Goal: Communication & Community: Answer question/provide support

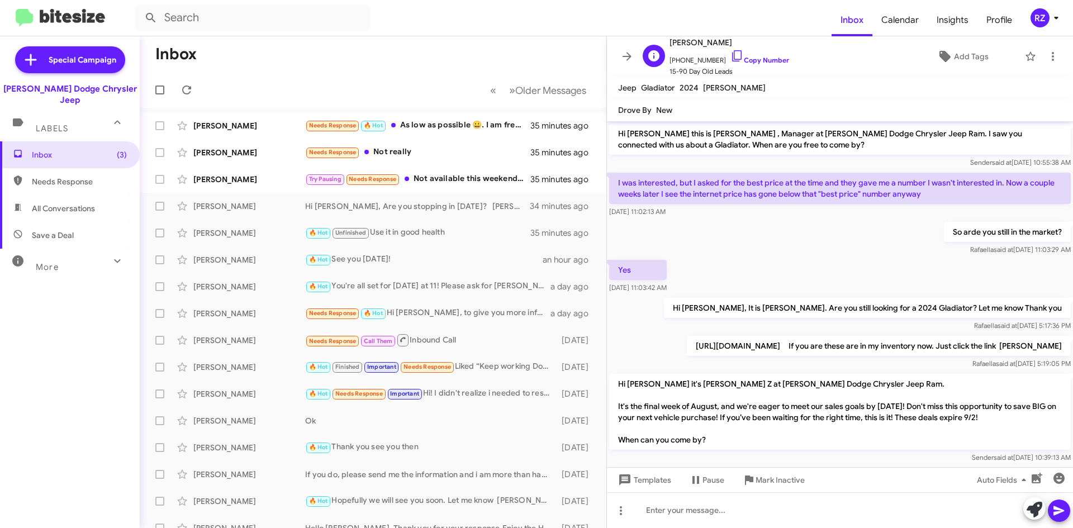
scroll to position [203, 0]
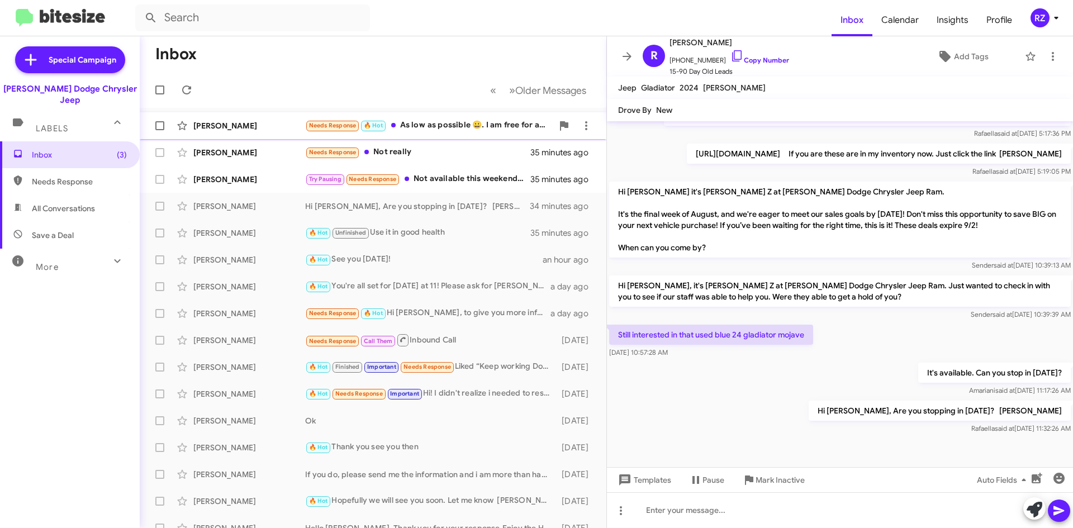
click at [458, 132] on div "[PERSON_NAME] Needs Response 🔥 Hot As low as possible 😀. I am free for a call a…" at bounding box center [373, 126] width 449 height 22
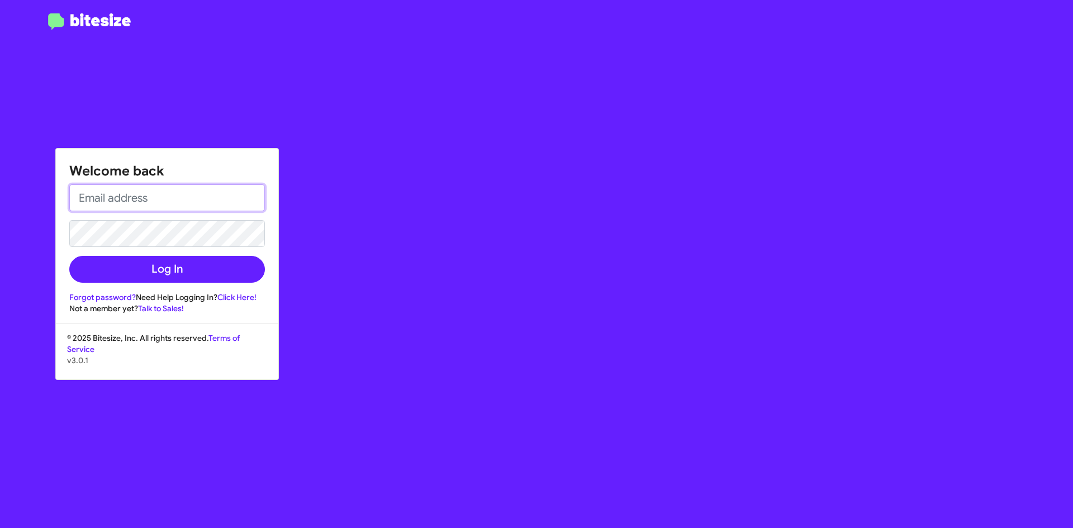
type input "[EMAIL_ADDRESS][DOMAIN_NAME]"
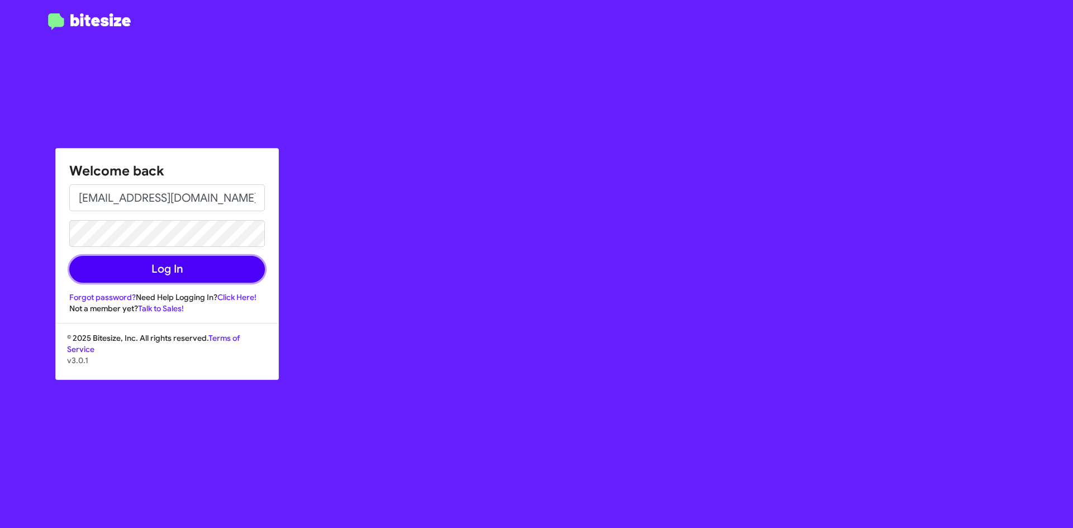
click at [205, 272] on button "Log In" at bounding box center [167, 269] width 196 height 27
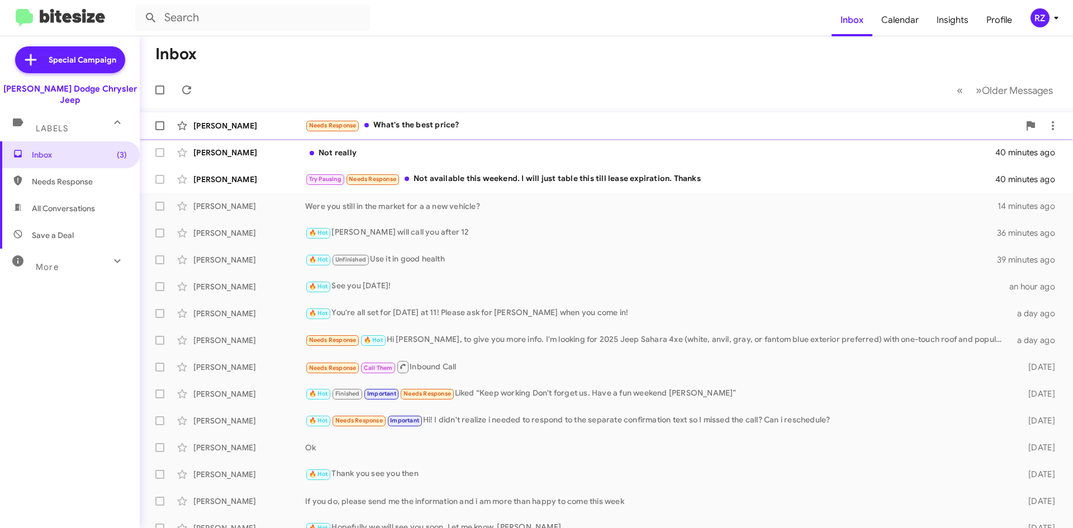
click at [496, 130] on div "Needs Response What's the best price?" at bounding box center [662, 125] width 714 height 13
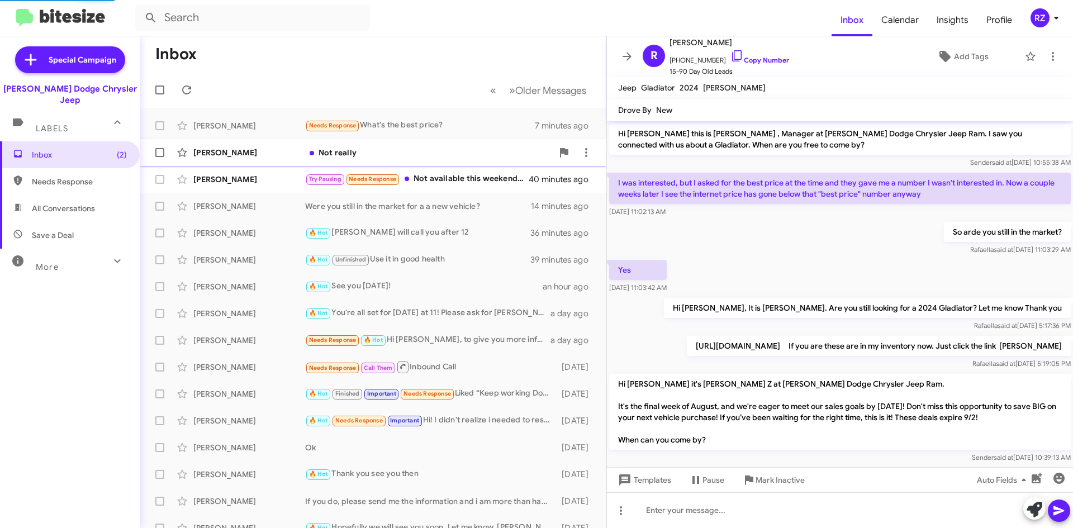
scroll to position [285, 0]
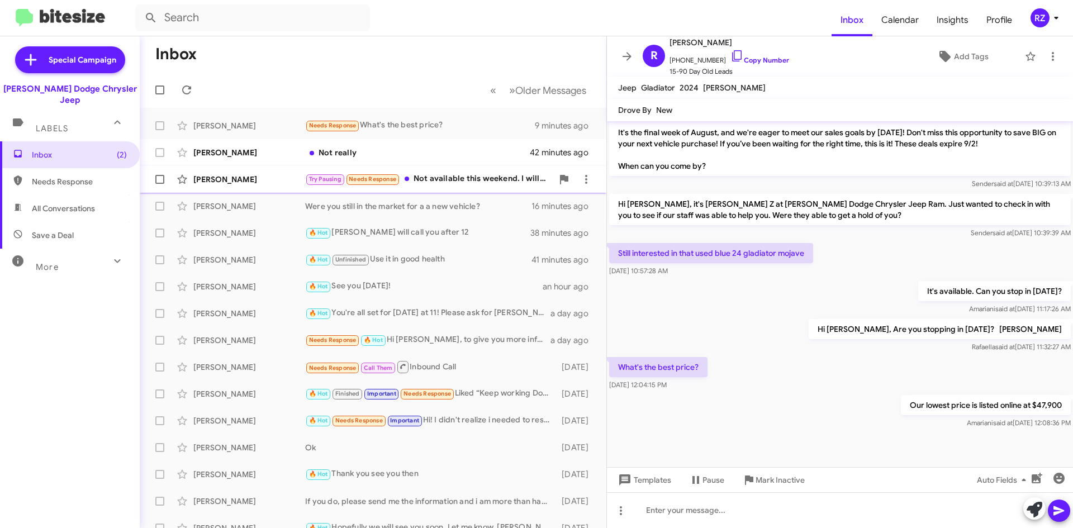
click at [496, 190] on div "[PERSON_NAME] Try Pausing Needs Response Not available this weekend. I will jus…" at bounding box center [373, 179] width 449 height 22
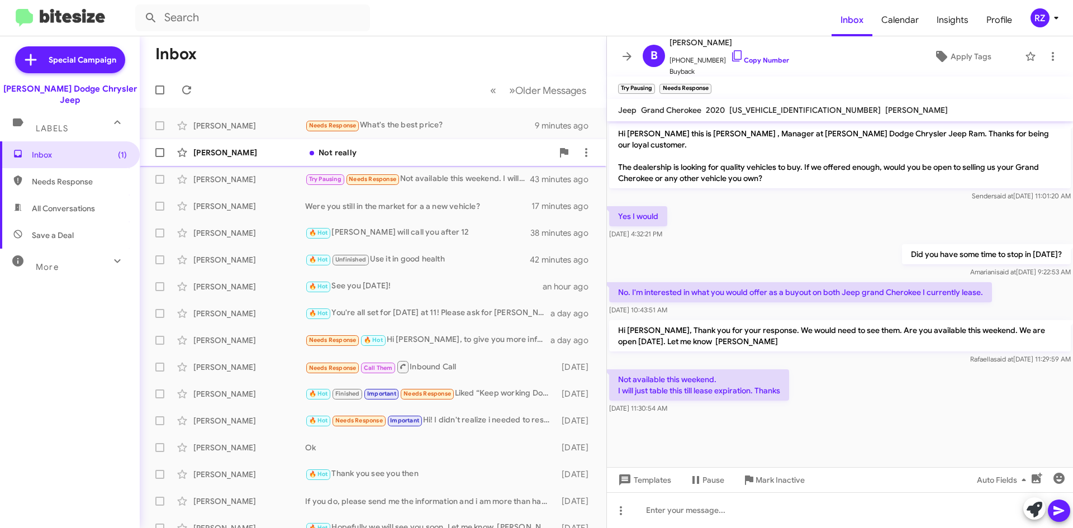
click at [418, 147] on div "Not really" at bounding box center [429, 152] width 248 height 11
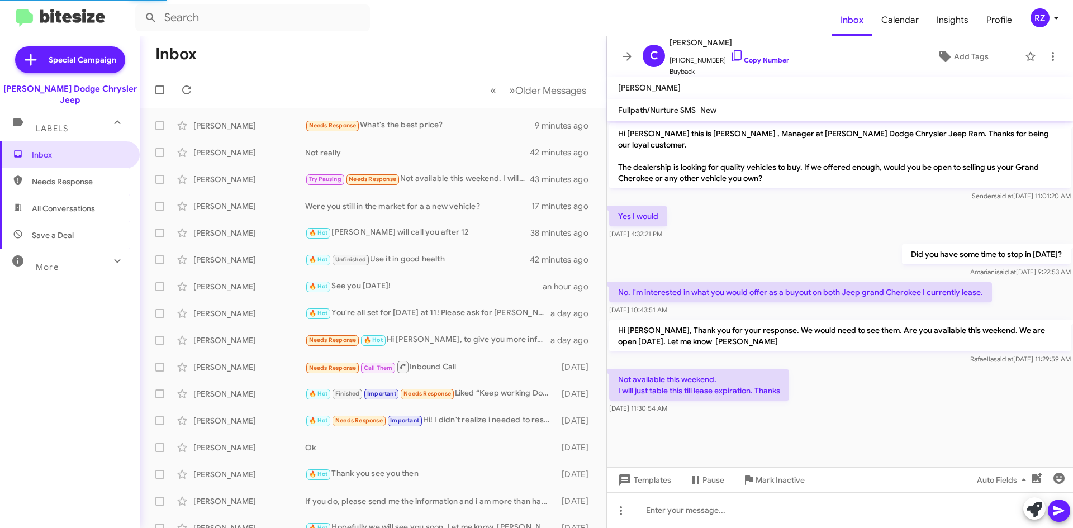
scroll to position [22, 0]
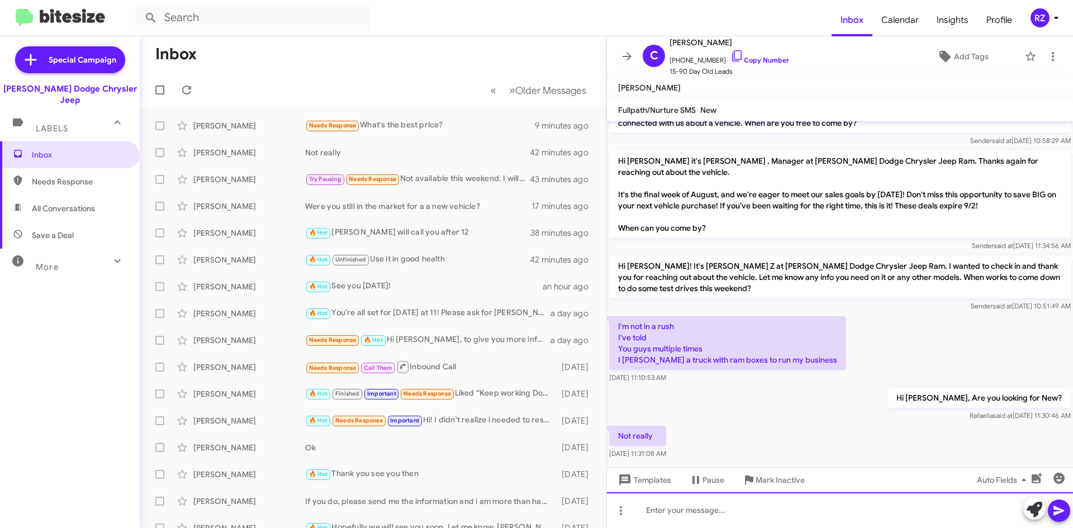
click at [668, 517] on div at bounding box center [840, 511] width 466 height 36
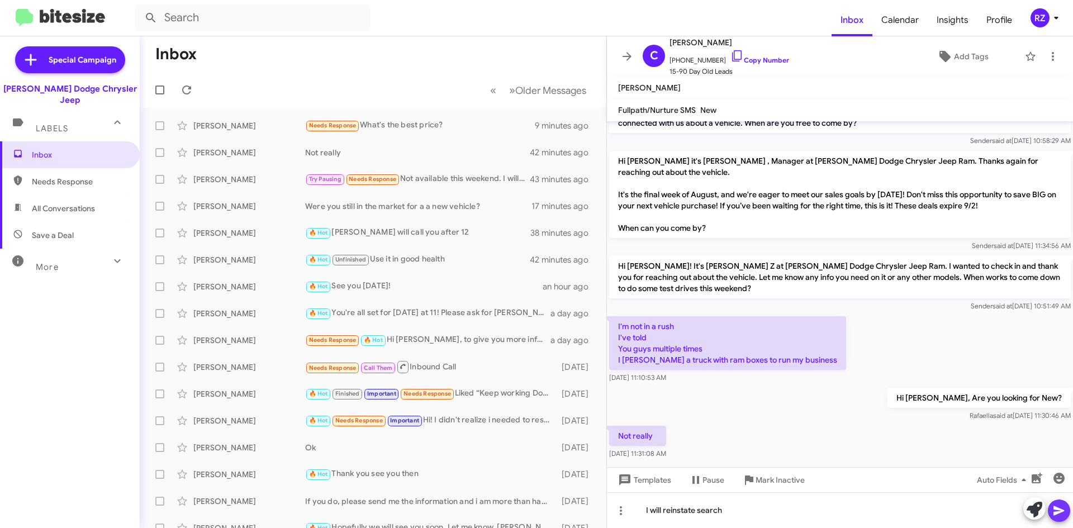
click at [1055, 510] on icon at bounding box center [1059, 510] width 13 height 13
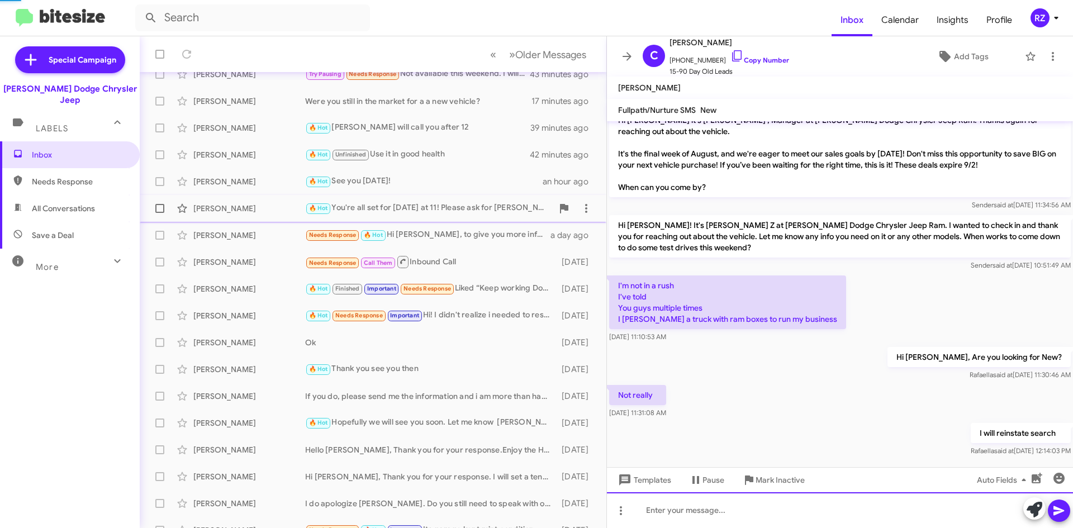
scroll to position [121, 0]
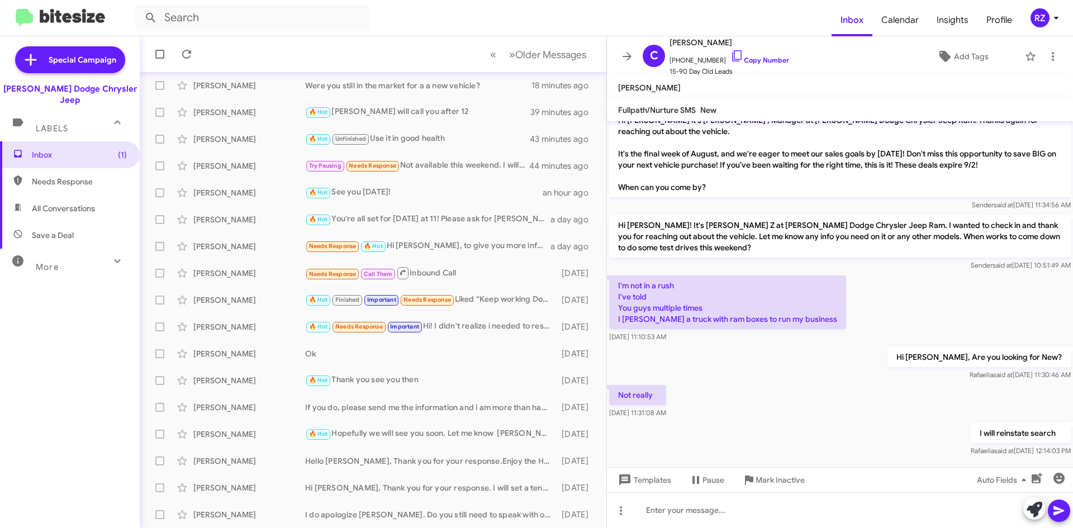
click at [111, 254] on icon at bounding box center [117, 260] width 13 height 13
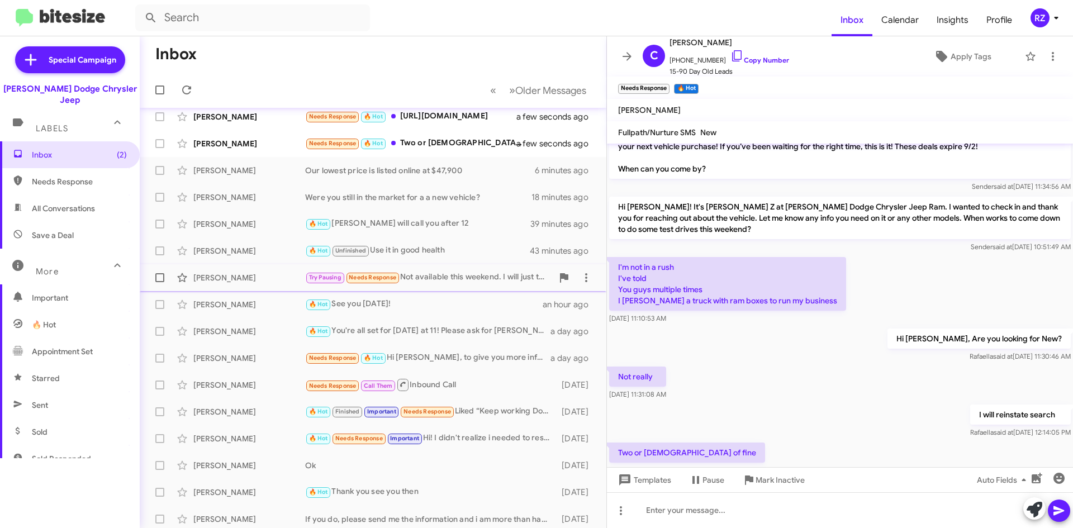
scroll to position [0, 0]
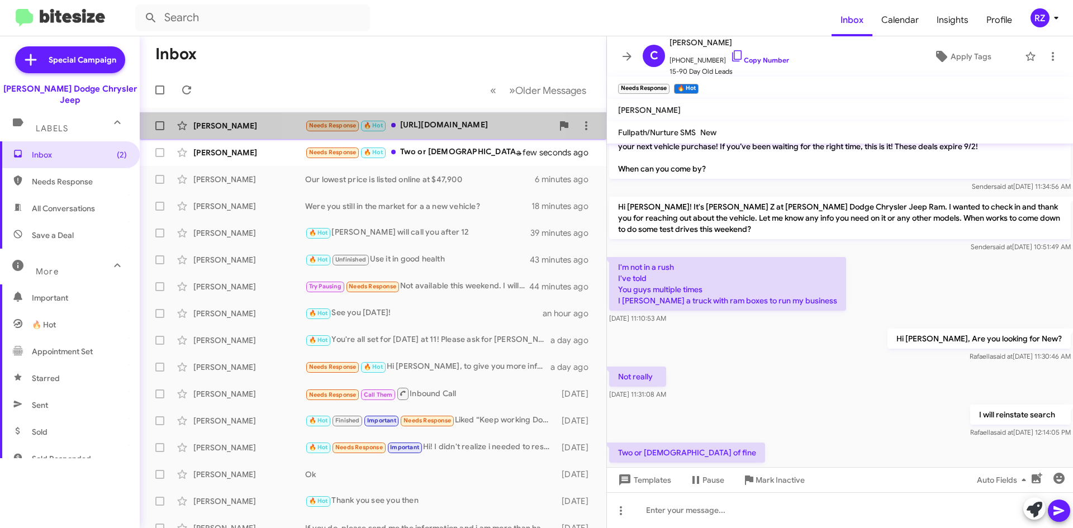
click at [427, 130] on div "Needs Response 🔥 Hot [URL][DOMAIN_NAME]" at bounding box center [429, 125] width 248 height 13
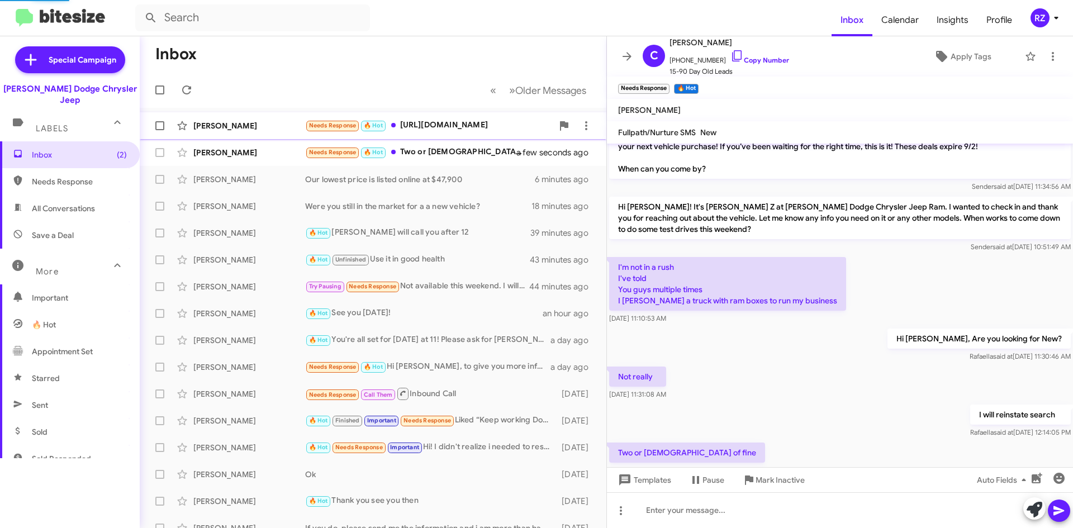
scroll to position [256, 0]
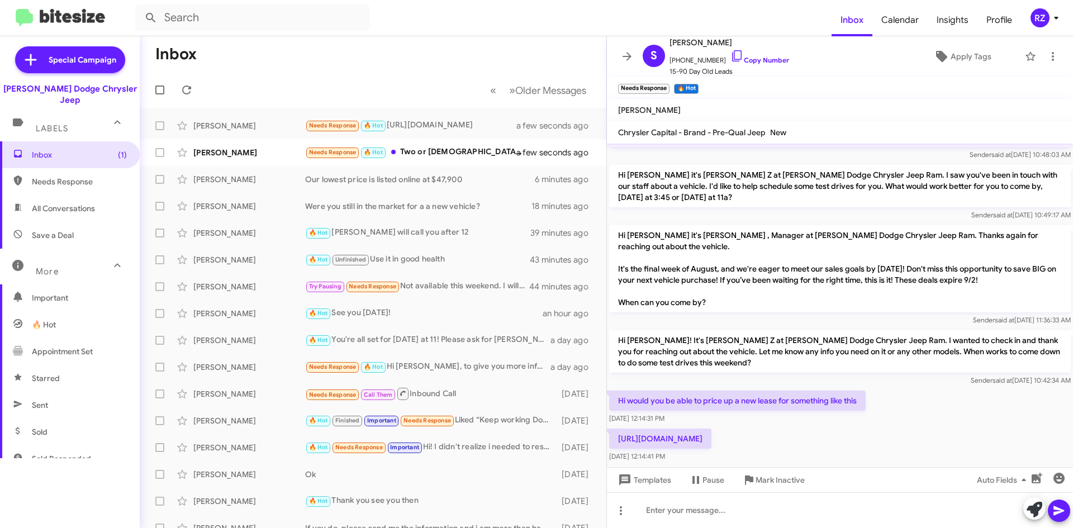
click at [712, 429] on p "[URL][DOMAIN_NAME]" at bounding box center [660, 439] width 102 height 20
drag, startPoint x: 620, startPoint y: 405, endPoint x: 806, endPoint y: 419, distance: 186.7
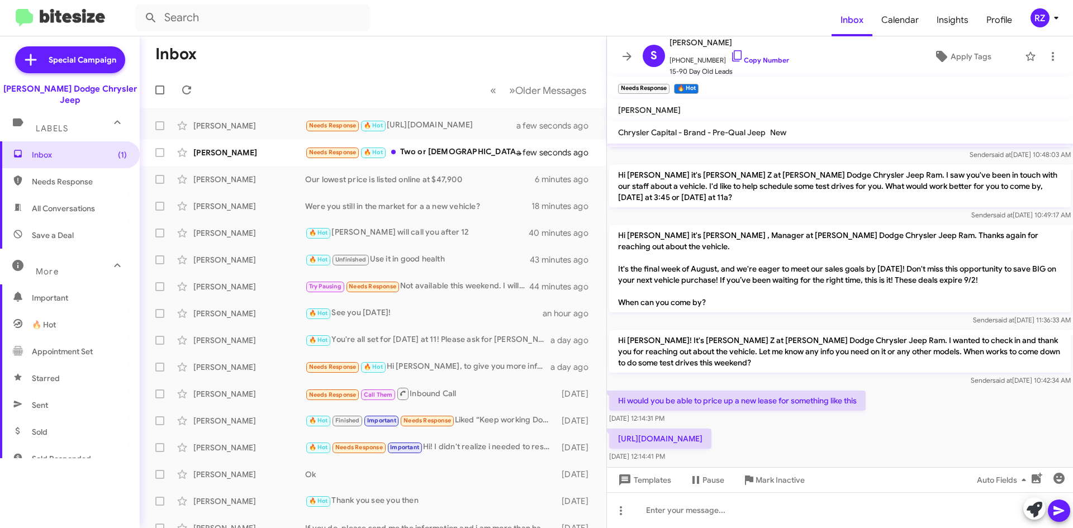
click at [712, 429] on p "[URL][DOMAIN_NAME]" at bounding box center [660, 439] width 102 height 20
copy p "[URL][DOMAIN_NAME]"
click at [788, 463] on mat-tooltip-component "Mark Inactive" at bounding box center [772, 454] width 59 height 34
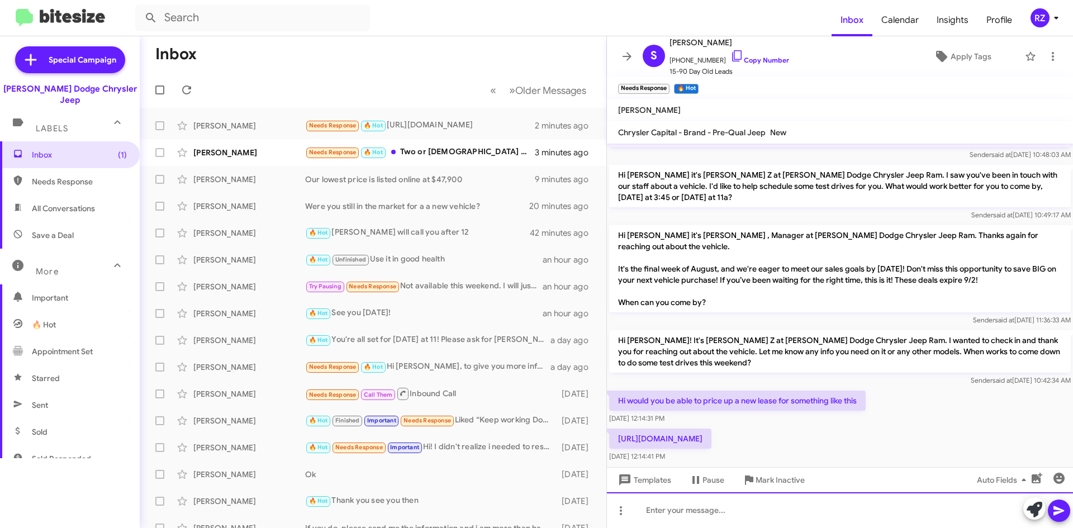
click at [698, 515] on div at bounding box center [840, 511] width 466 height 36
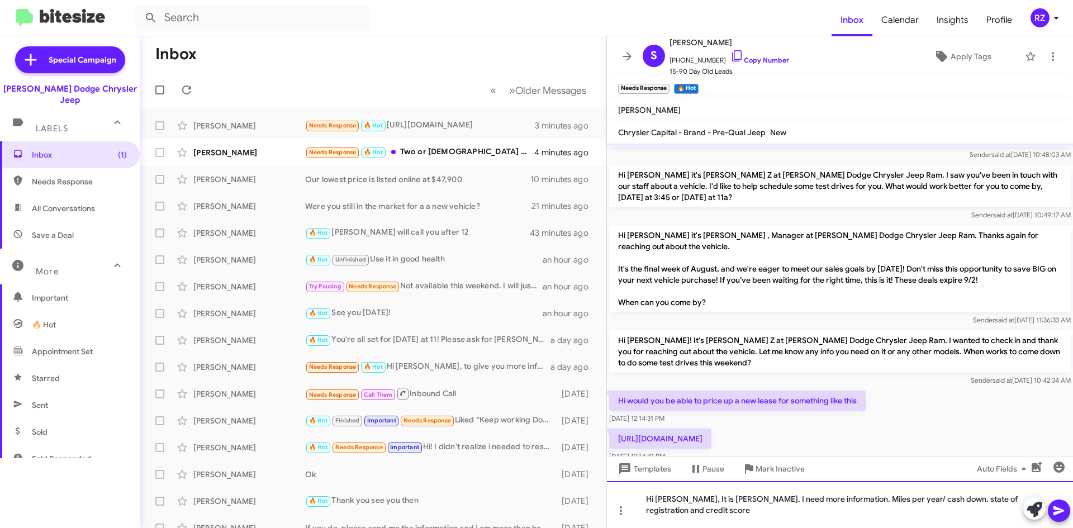
click at [708, 498] on div "Hi [PERSON_NAME], It is [PERSON_NAME], I need more information. Miles per year/…" at bounding box center [840, 504] width 466 height 47
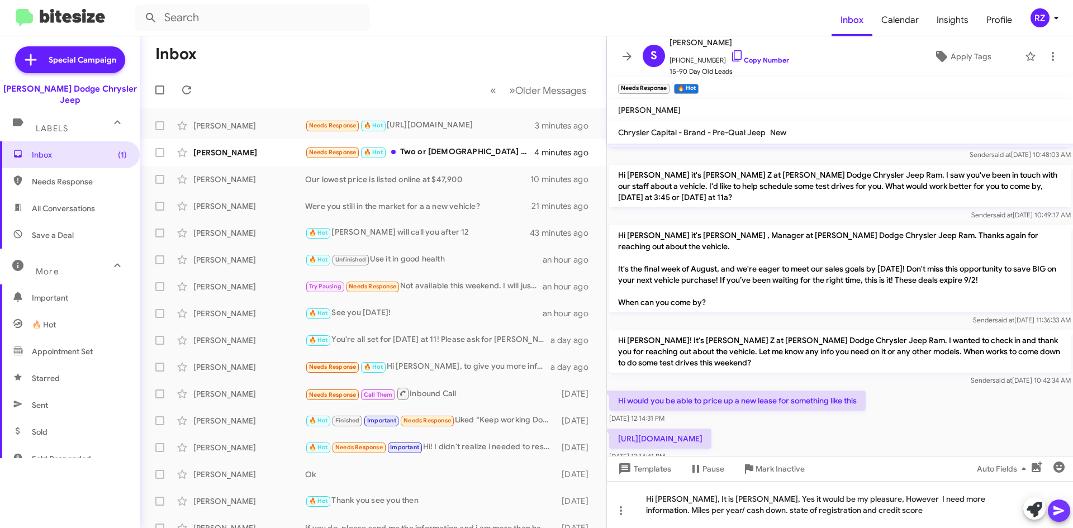
click at [1055, 509] on icon at bounding box center [1059, 511] width 11 height 10
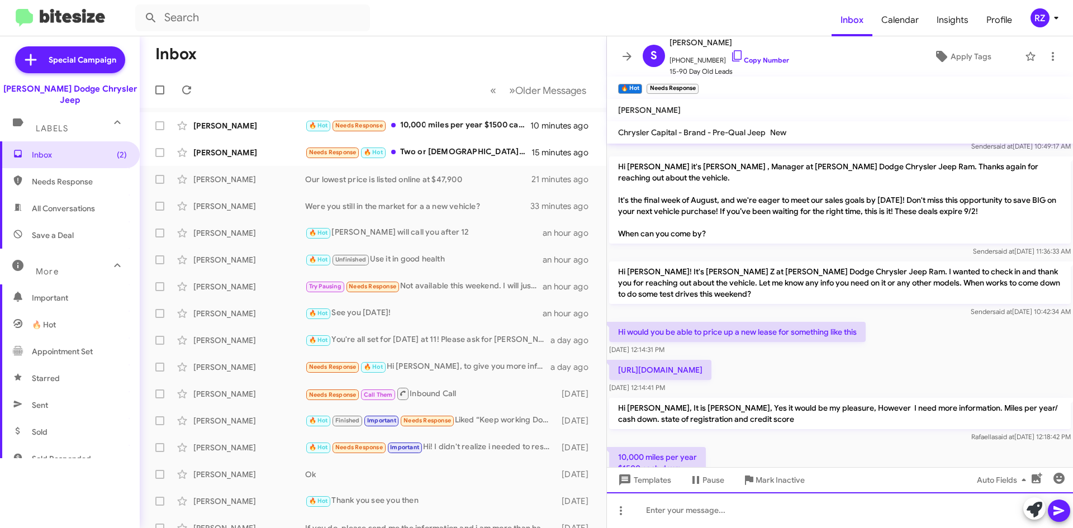
scroll to position [382, 0]
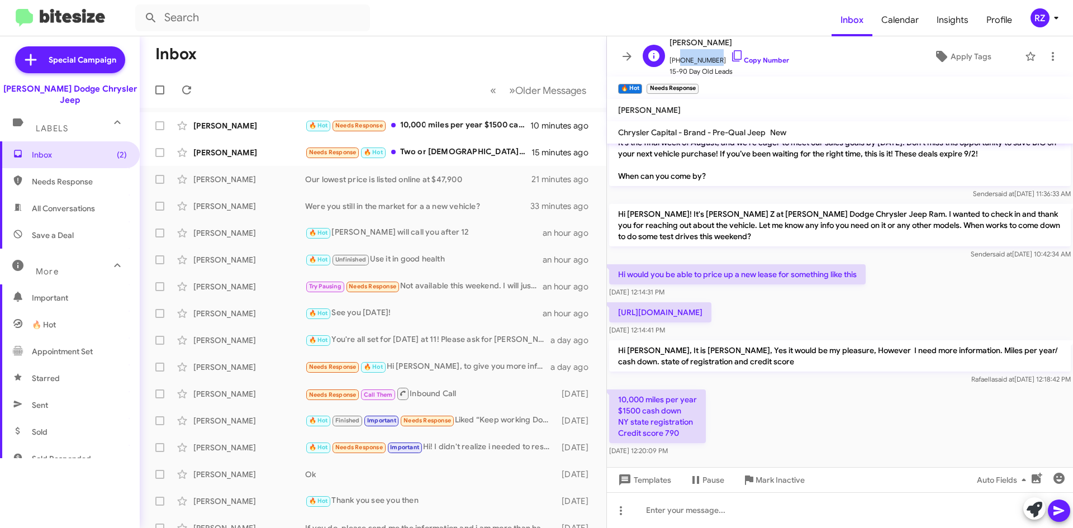
drag, startPoint x: 712, startPoint y: 59, endPoint x: 678, endPoint y: 62, distance: 34.8
click at [678, 62] on span "[PHONE_NUMBER] Copy Number" at bounding box center [730, 57] width 120 height 17
copy span "9732043094"
drag, startPoint x: 685, startPoint y: 416, endPoint x: 610, endPoint y: 380, distance: 83.8
click at [610, 390] on p "10,000 miles per year $1500 cash down NY state registration Credit score 790" at bounding box center [657, 417] width 97 height 54
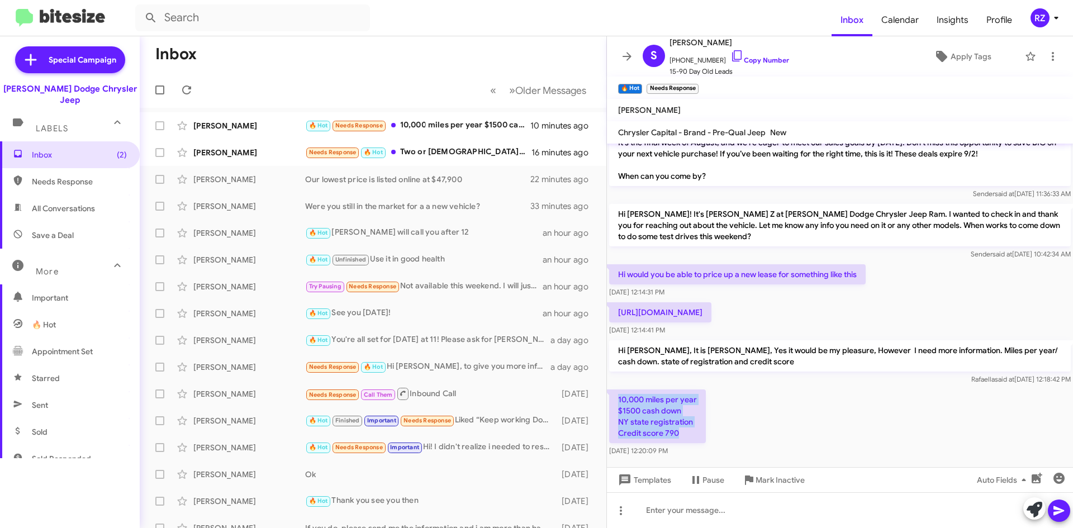
copy p "10,000 miles per year $1500 cash down NY state registration Credit score 790"
click at [794, 411] on div "10,000 miles per year $1500 cash down NY state registration Credit score 790 [D…" at bounding box center [840, 423] width 466 height 72
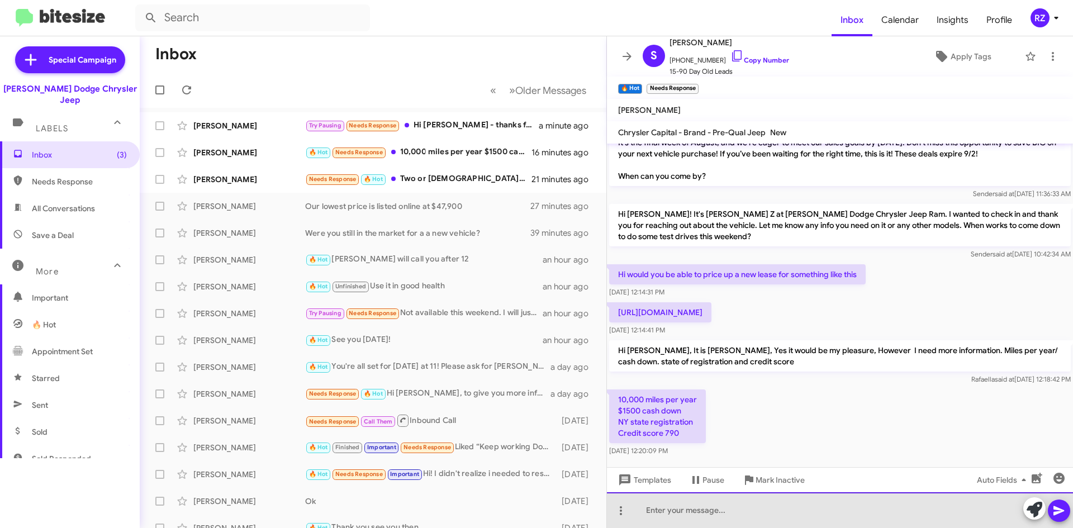
click at [702, 510] on div at bounding box center [840, 511] width 466 height 36
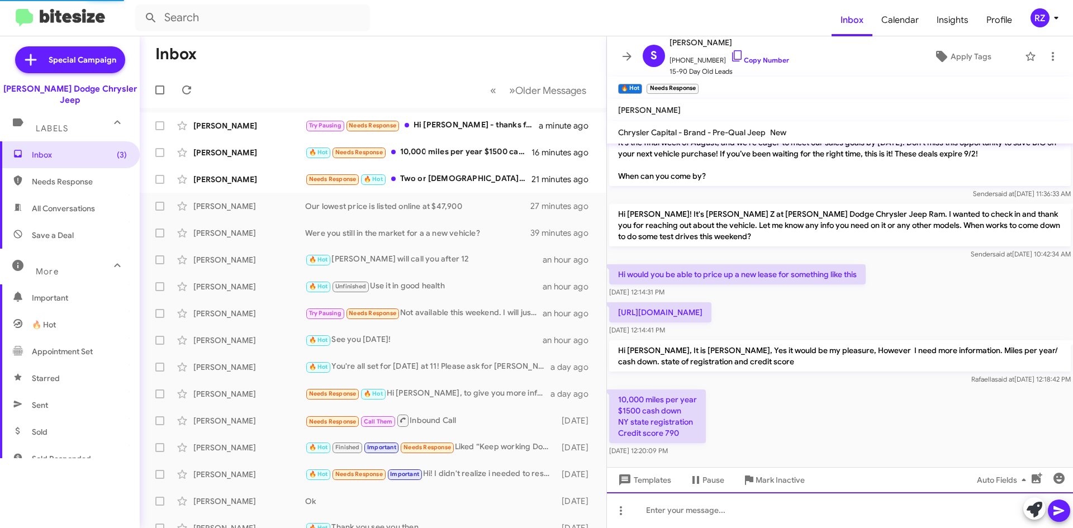
scroll to position [0, 0]
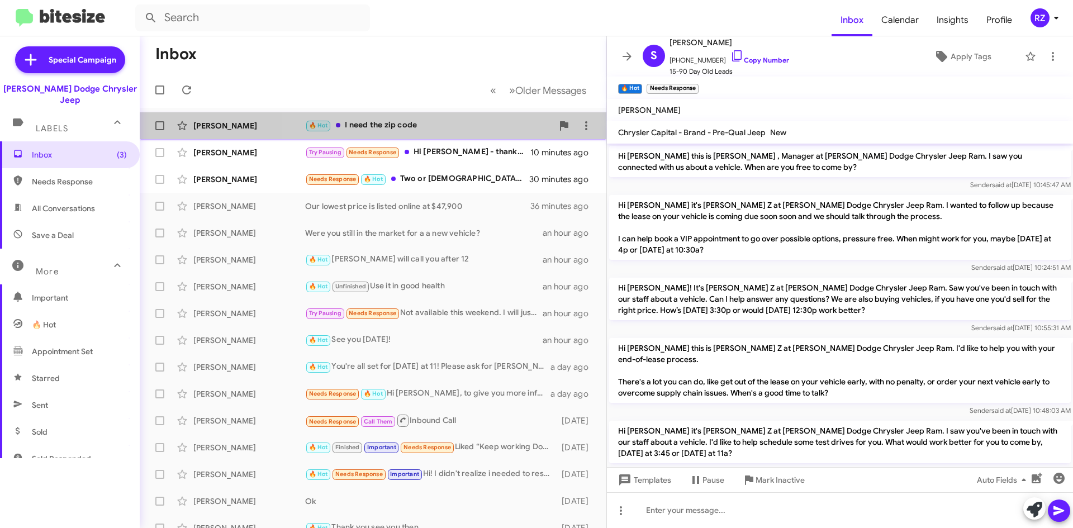
click at [443, 127] on div "🔥 Hot I need the zip code" at bounding box center [429, 125] width 248 height 13
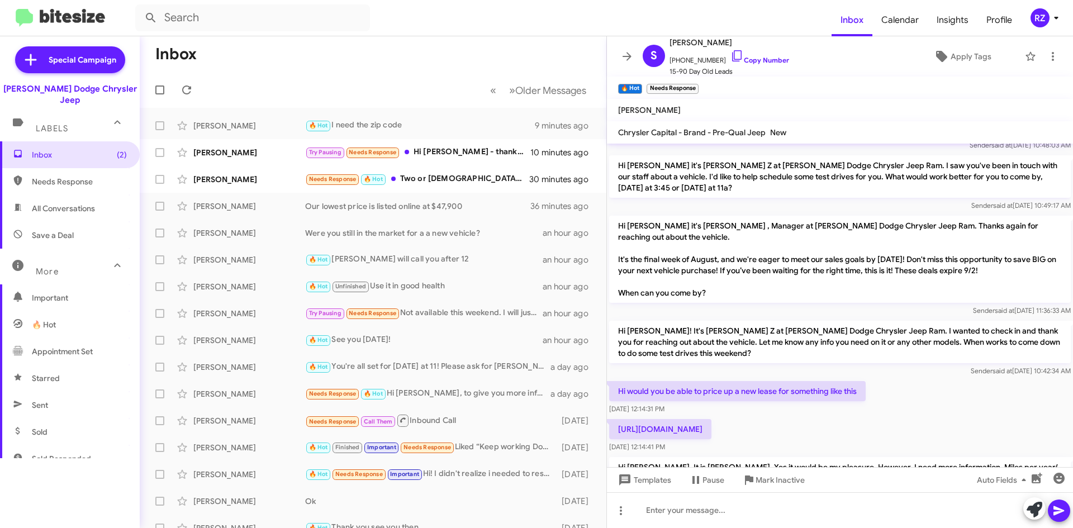
scroll to position [423, 0]
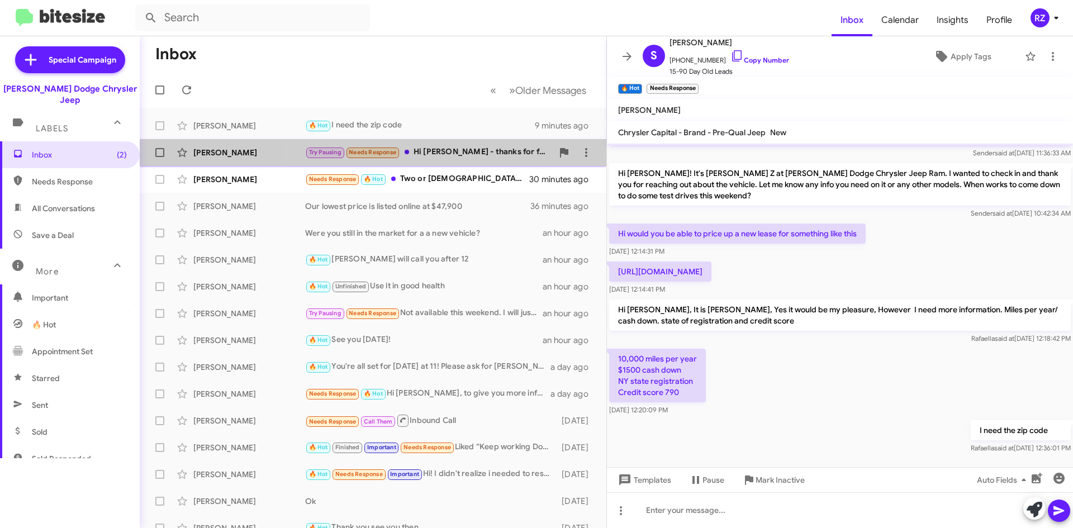
click at [475, 159] on div "Try Pausing Needs Response Hi [PERSON_NAME] - thanks for following up. For fina…" at bounding box center [429, 152] width 248 height 13
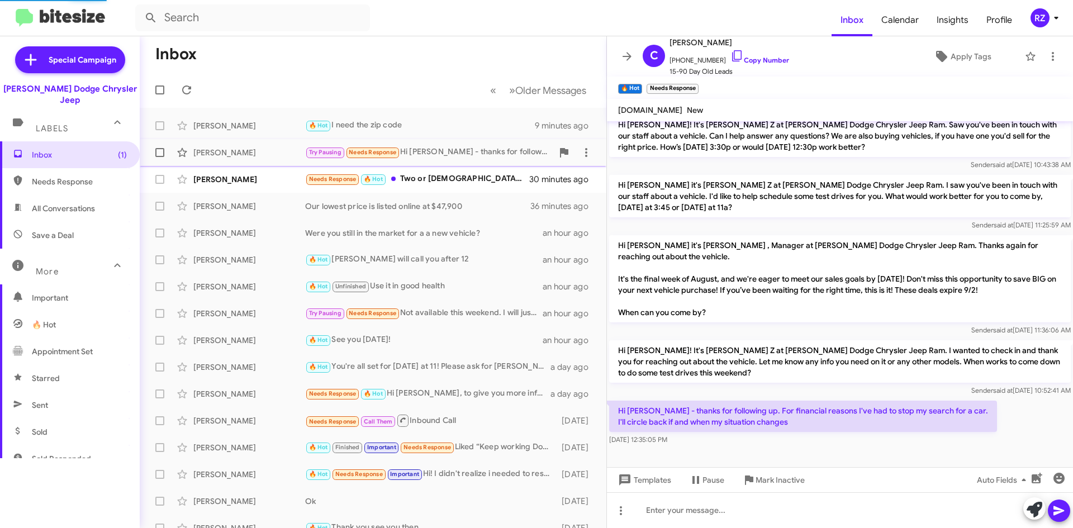
scroll to position [130, 0]
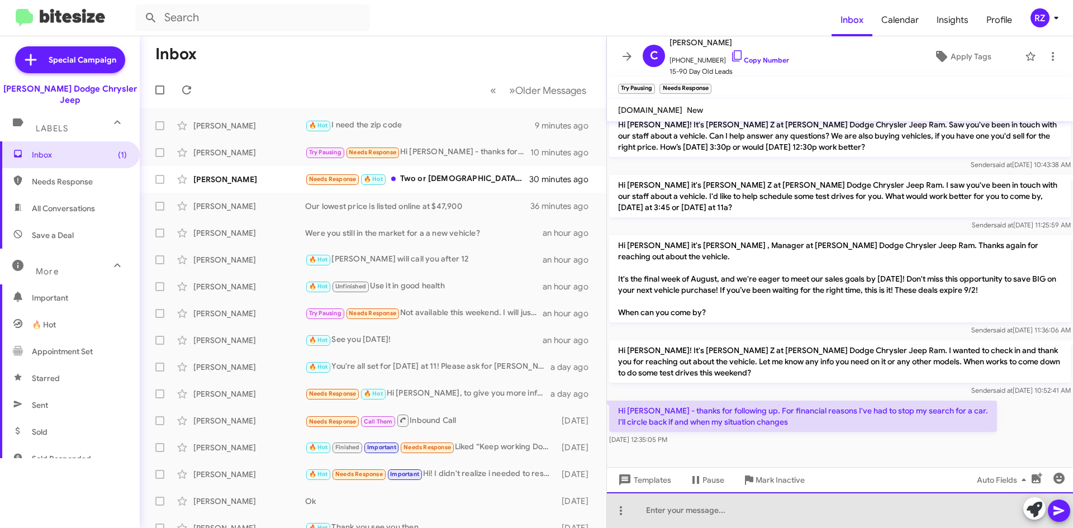
click at [688, 505] on div at bounding box center [840, 511] width 466 height 36
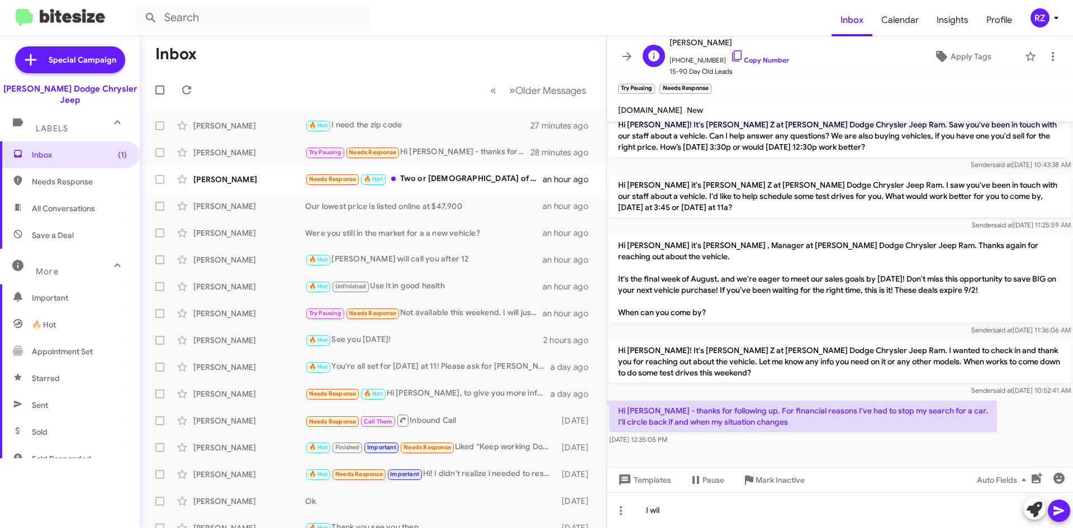
click at [849, 65] on div "C [PERSON_NAME] [PHONE_NUMBER] Copy Number 15-90 Day Old Leads Apply Tags" at bounding box center [828, 56] width 381 height 41
